Goal: Task Accomplishment & Management: Manage account settings

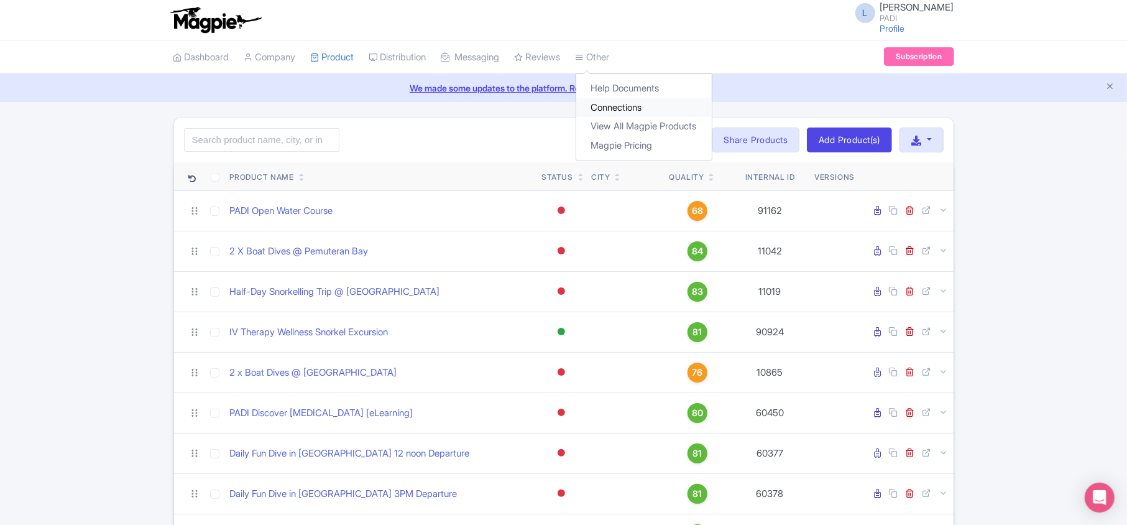
click at [559, 109] on link "Connections" at bounding box center [644, 107] width 136 height 19
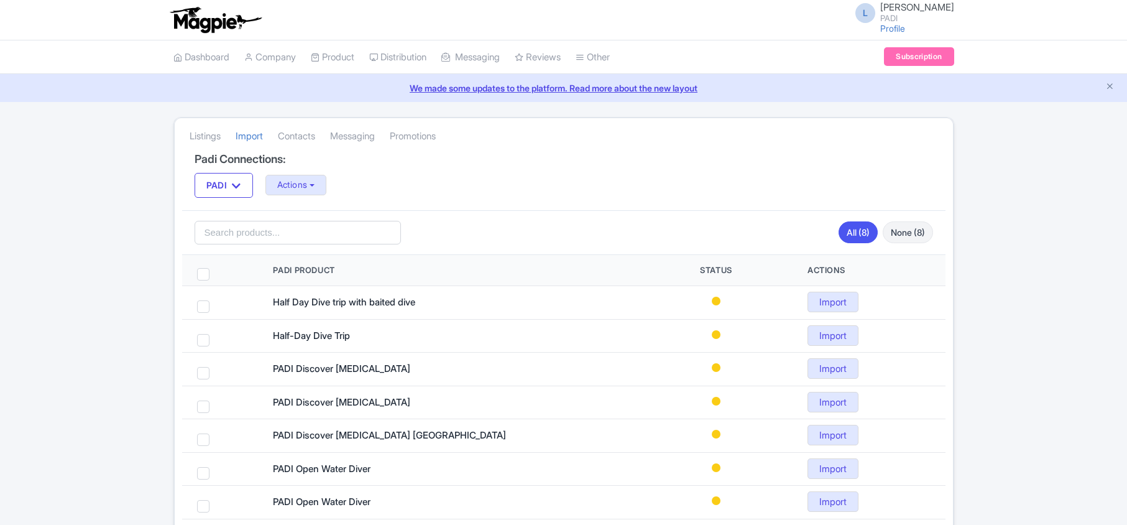
scroll to position [103, 0]
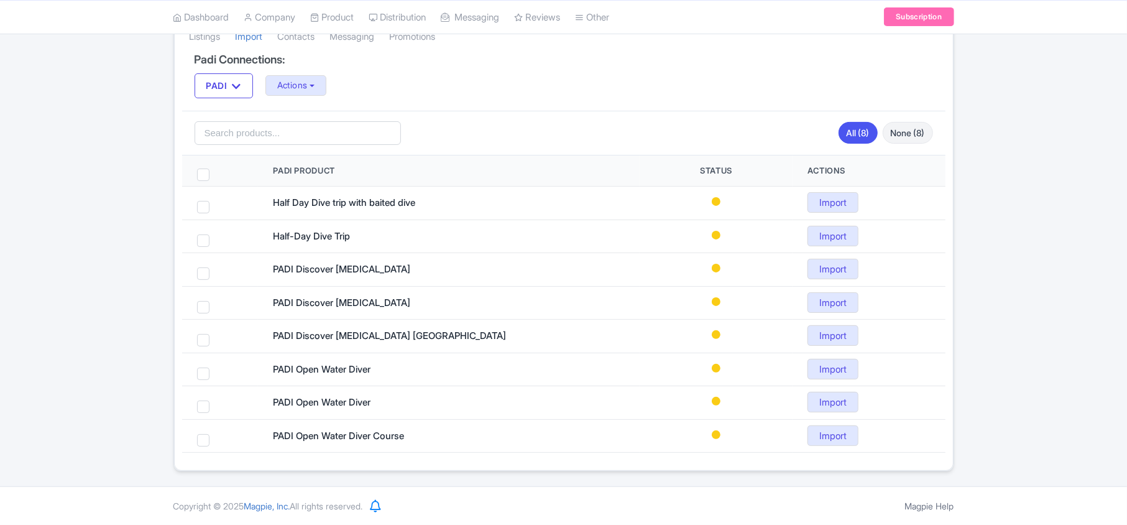
scroll to position [103, 0]
